Goal: Navigation & Orientation: Find specific page/section

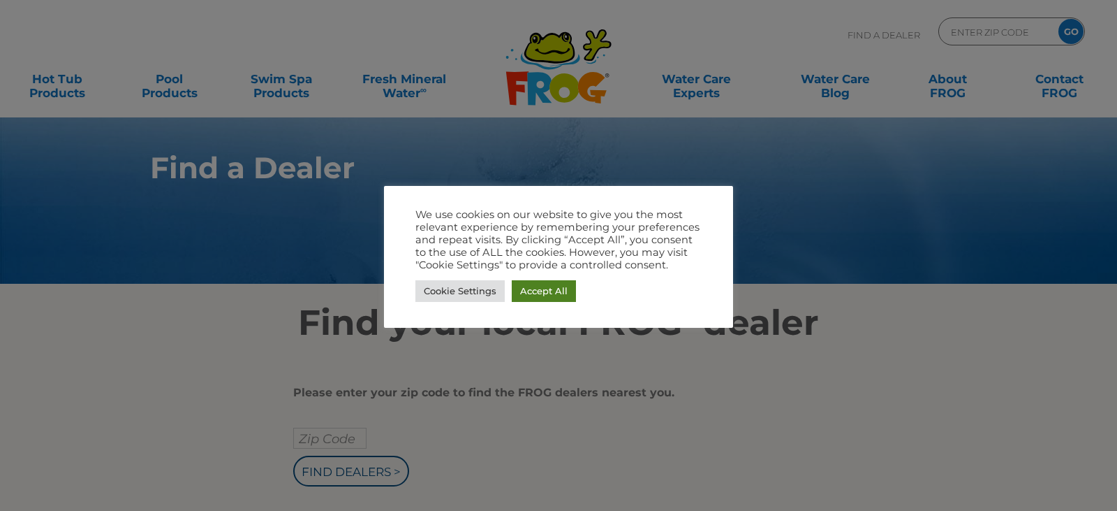
click at [556, 291] on link "Accept All" at bounding box center [544, 291] width 64 height 22
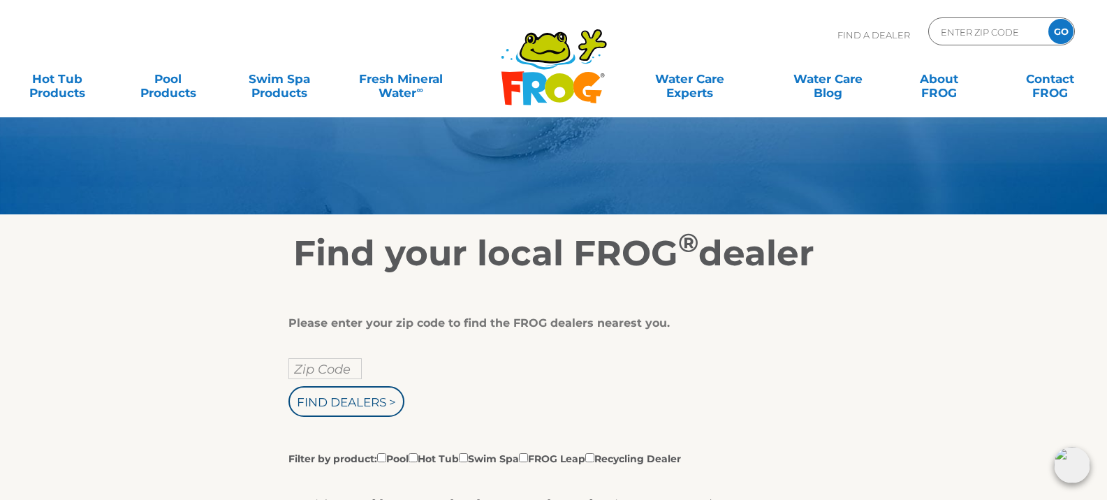
scroll to position [70, 0]
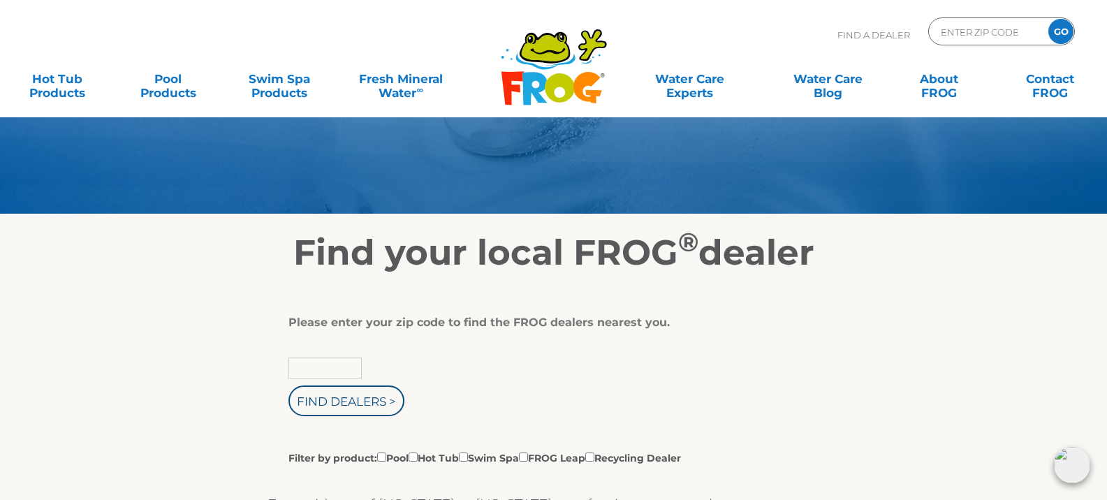
click at [318, 367] on input "text" at bounding box center [324, 368] width 73 height 21
type input "30126"
click at [355, 405] on input "Find Dealers >" at bounding box center [346, 401] width 116 height 31
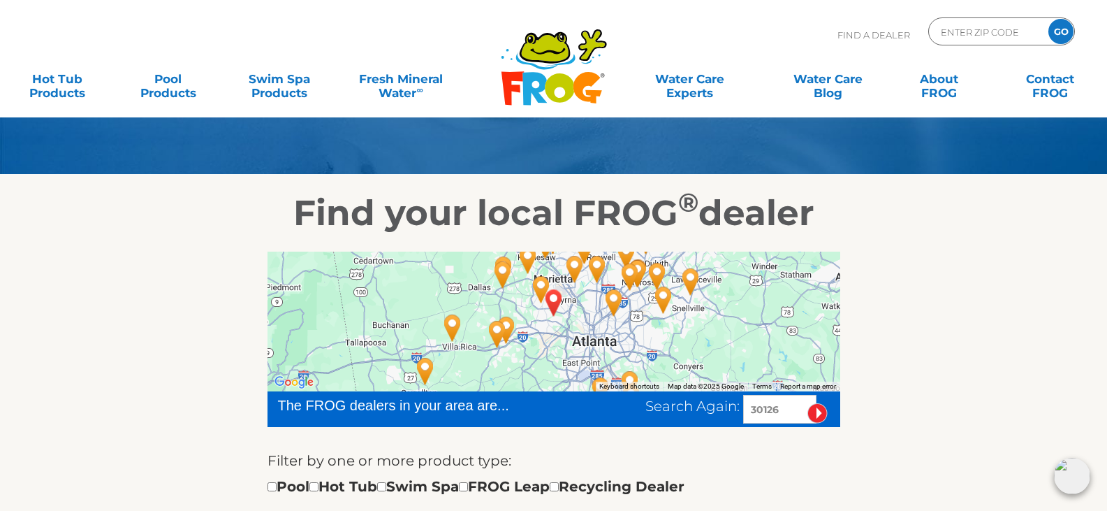
scroll to position [140, 0]
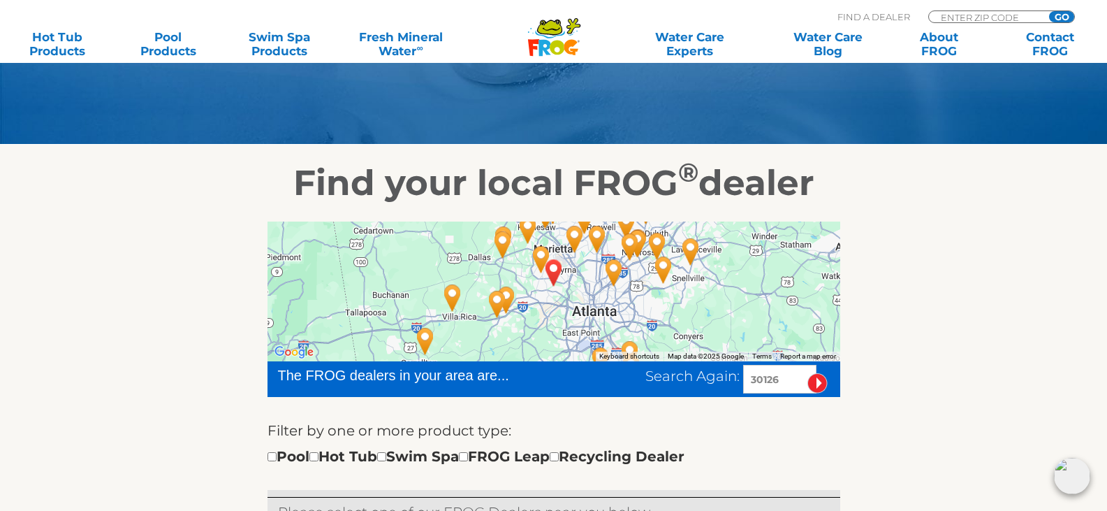
click at [553, 267] on img "MABLETON, GA 30126" at bounding box center [554, 273] width 32 height 38
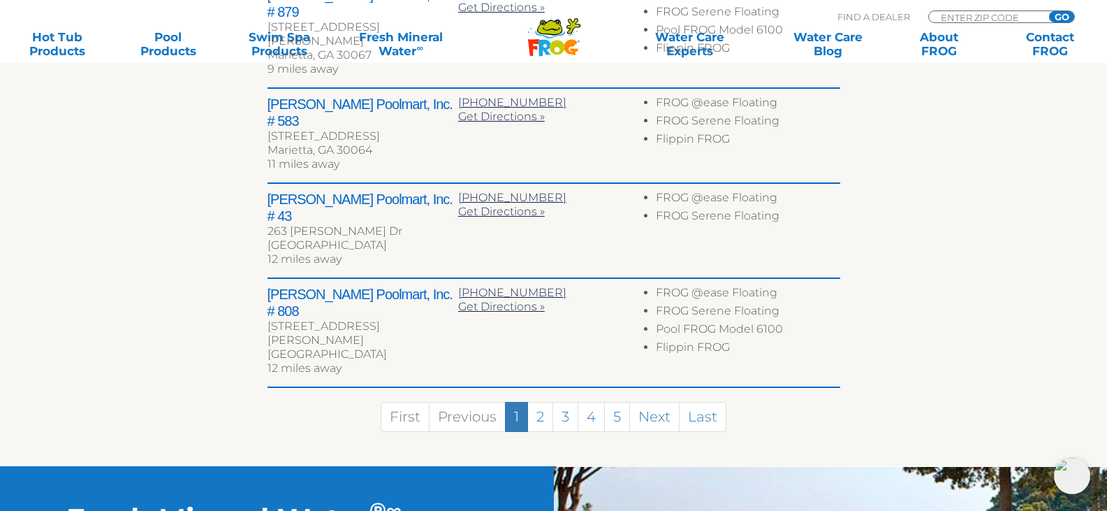
scroll to position [908, 0]
